Goal: Submit feedback/report problem

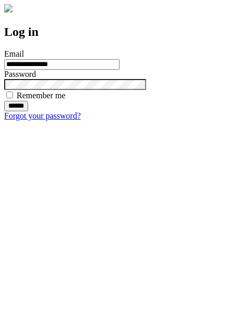
click at [28, 111] on input "******" at bounding box center [16, 106] width 24 height 10
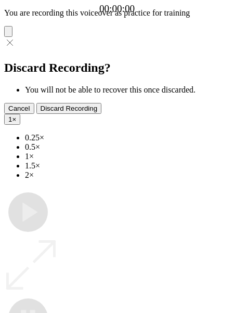
type input "**********"
